Goal: Contribute content

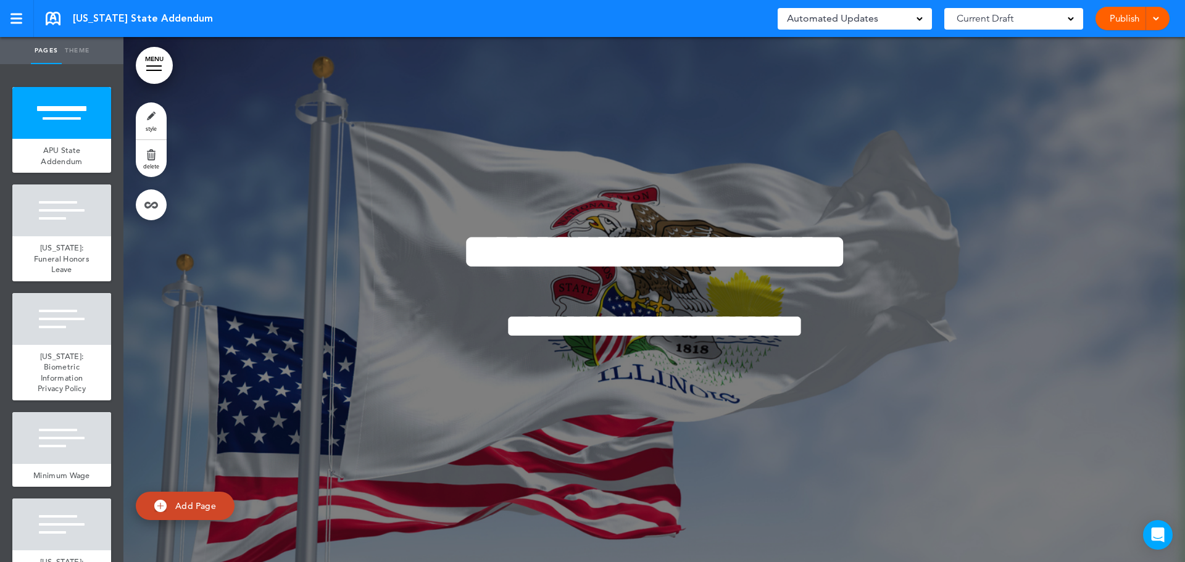
click at [1154, 15] on span at bounding box center [1156, 18] width 8 height 8
click at [1134, 46] on li "Publish" at bounding box center [1114, 47] width 110 height 28
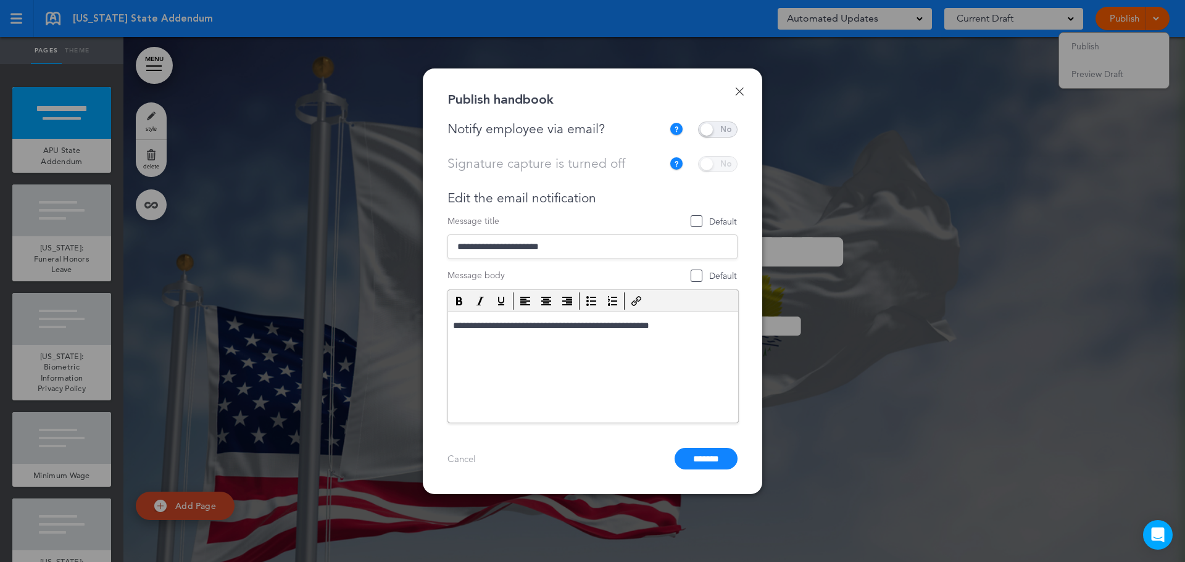
click at [709, 129] on span at bounding box center [718, 130] width 40 height 16
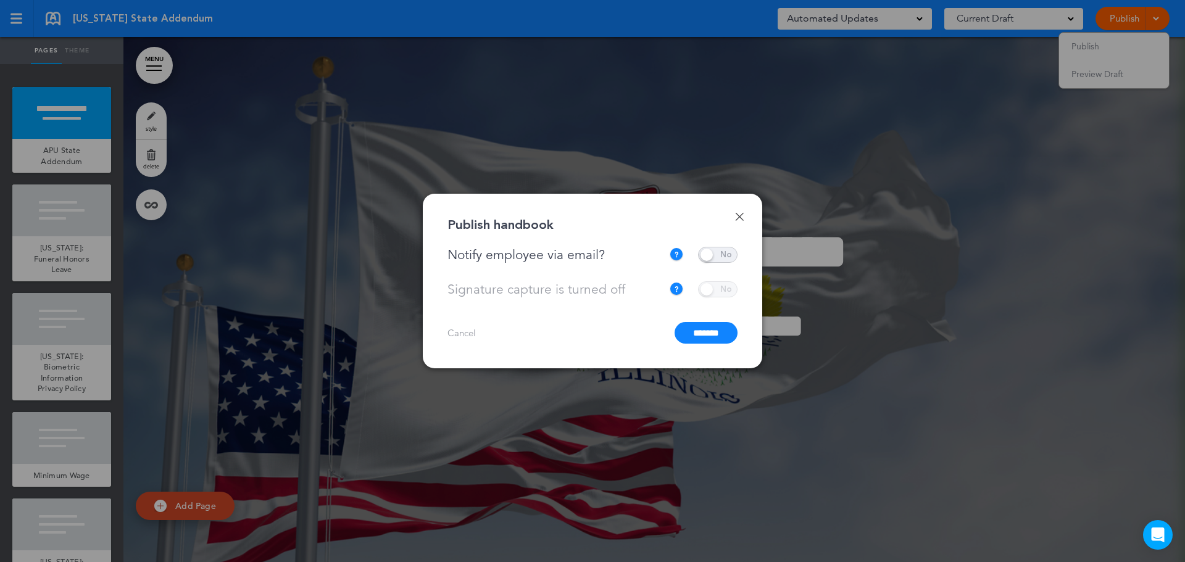
click at [716, 331] on input "*******" at bounding box center [706, 333] width 63 height 22
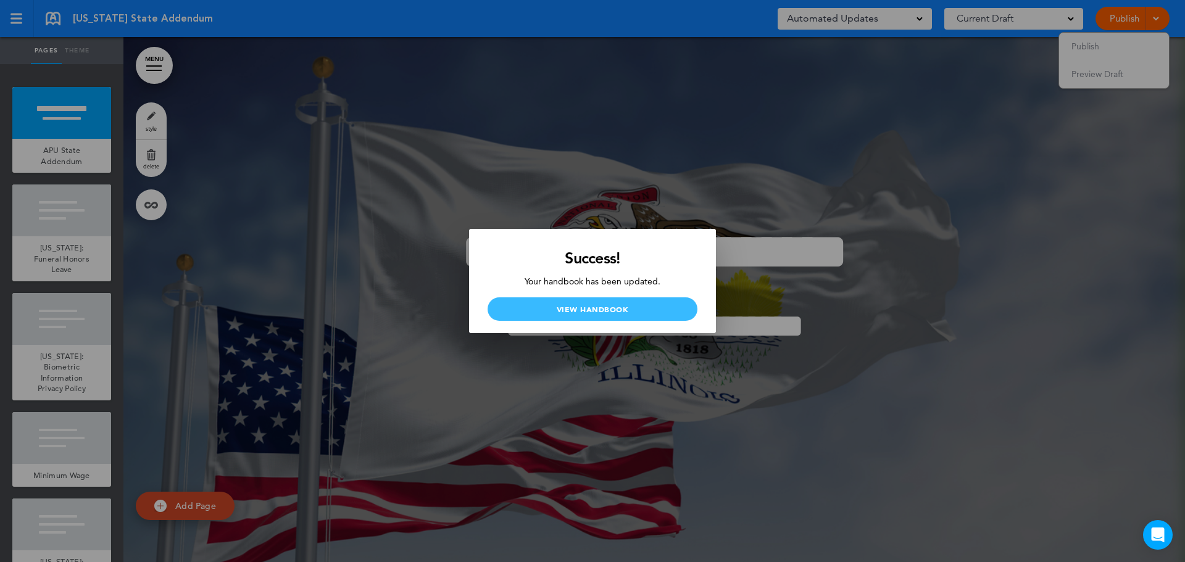
click at [626, 310] on link "View Handbook" at bounding box center [593, 308] width 210 height 23
click at [579, 297] on link "View Handbook" at bounding box center [593, 308] width 210 height 23
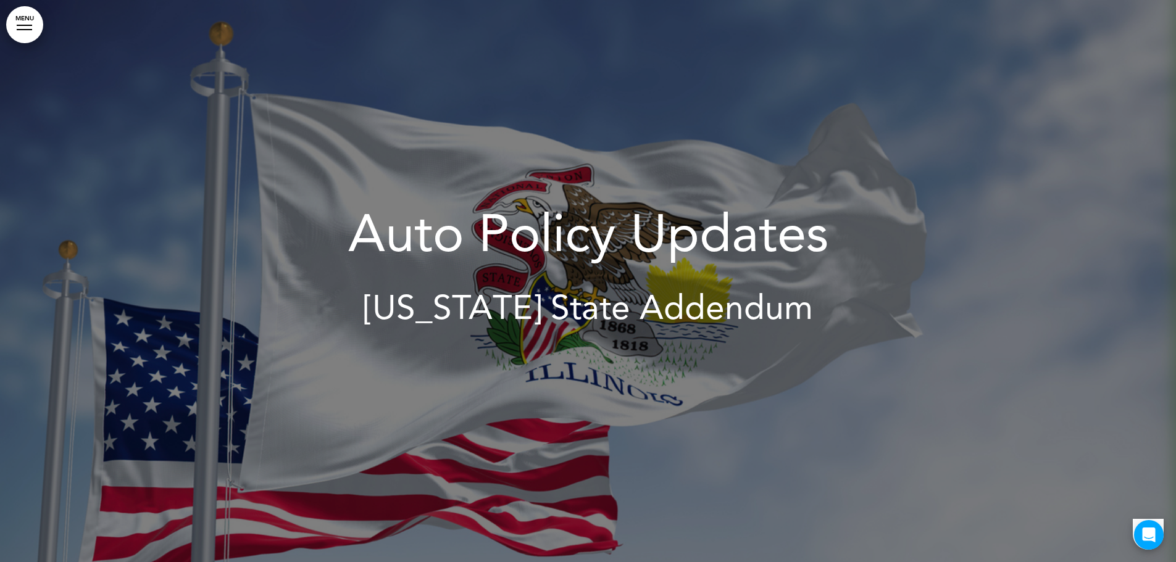
click at [30, 30] on div at bounding box center [24, 29] width 15 height 1
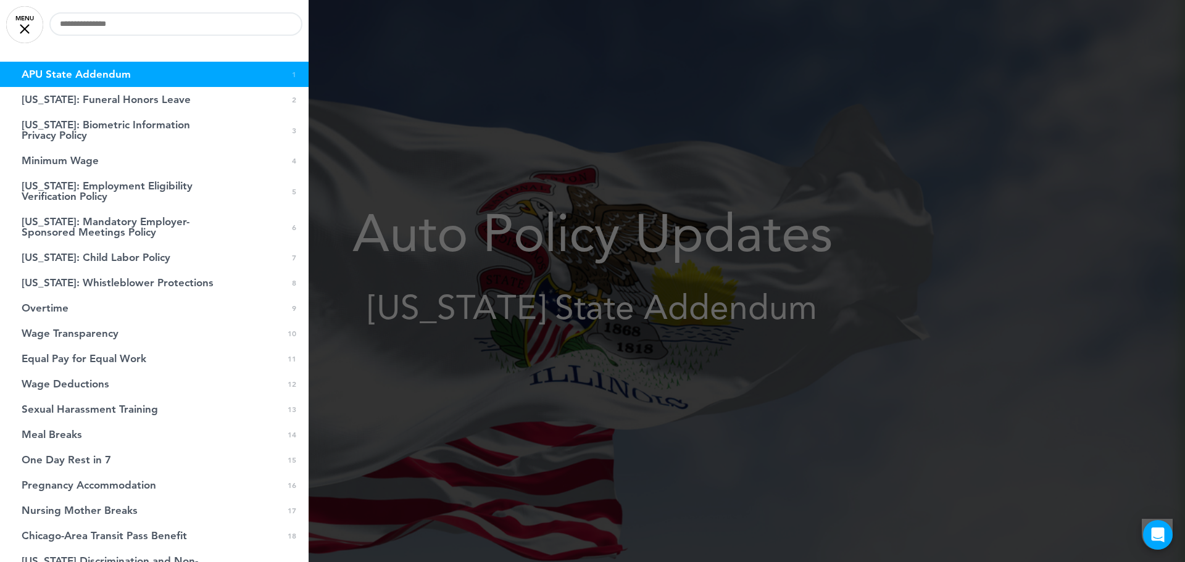
click at [496, 130] on div at bounding box center [592, 281] width 1185 height 562
